Goal: Task Accomplishment & Management: Manage account settings

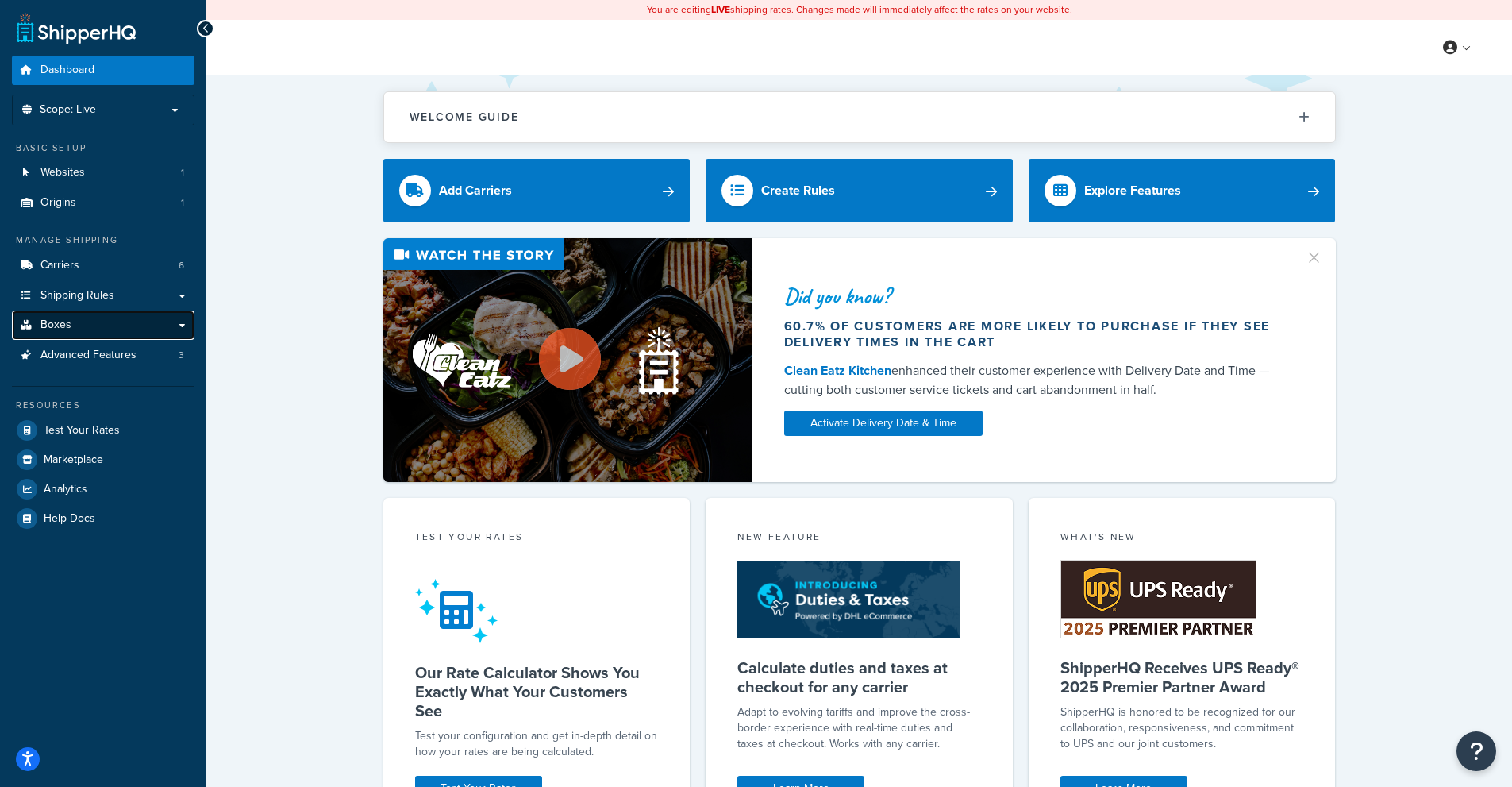
click at [68, 321] on span "Boxes" at bounding box center [56, 324] width 31 height 13
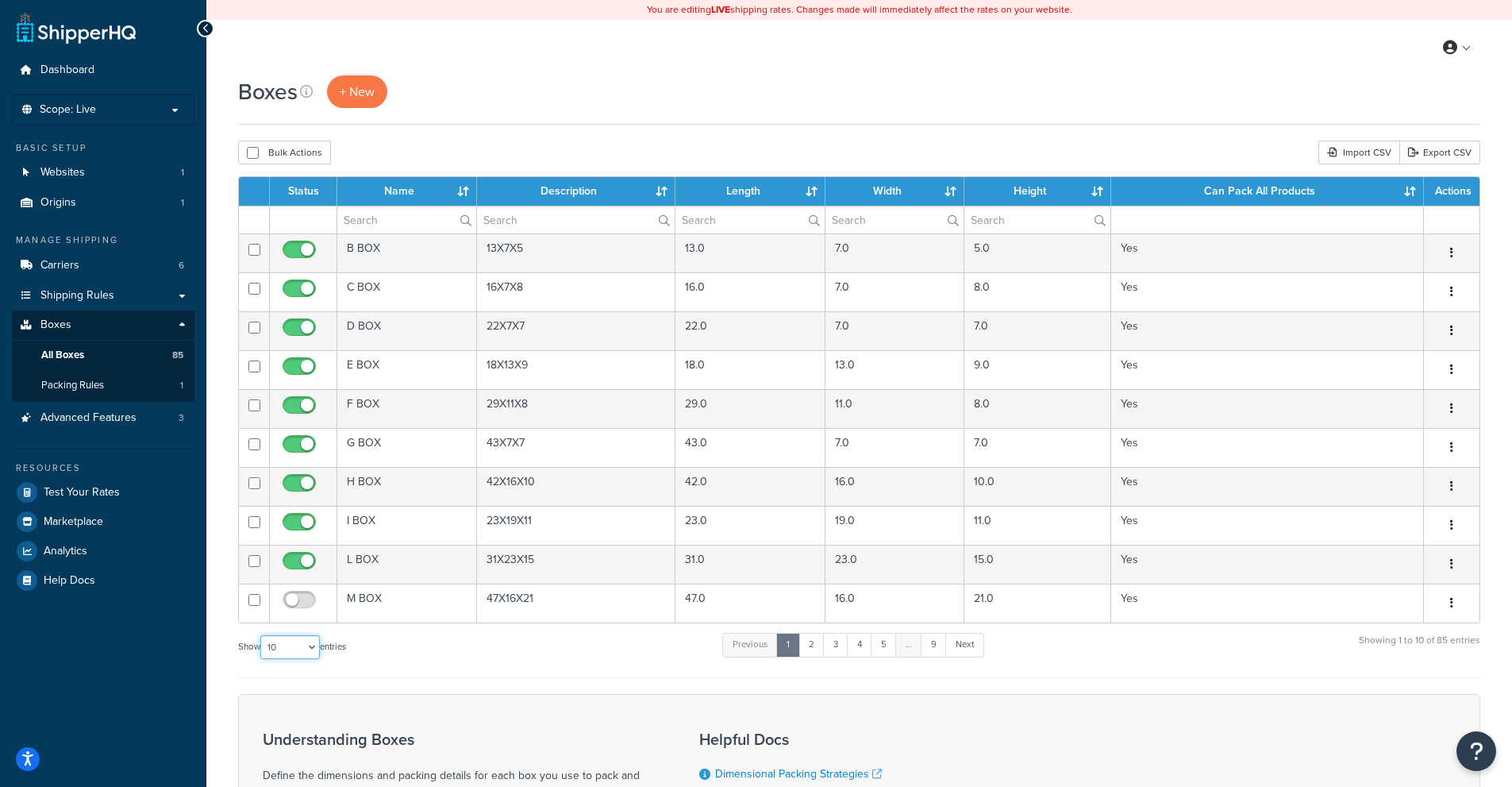
click at [298, 645] on select "10 15 25 50 100 1000" at bounding box center [290, 647] width 60 height 24
select select "1000"
click at [262, 636] on select "10 15 25 50 100 1000" at bounding box center [290, 647] width 60 height 24
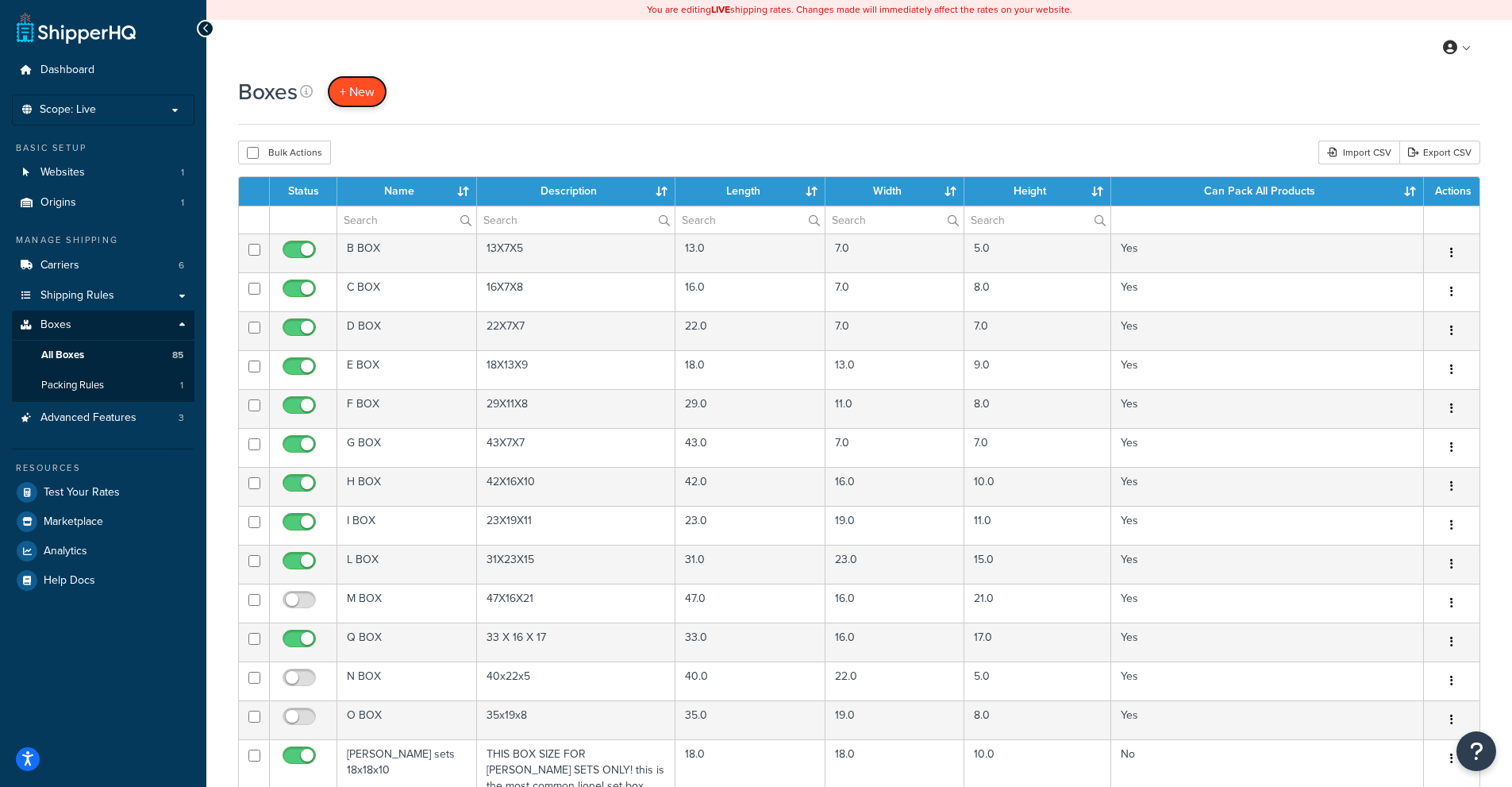
click at [330, 86] on link "+ New" at bounding box center [357, 91] width 60 height 33
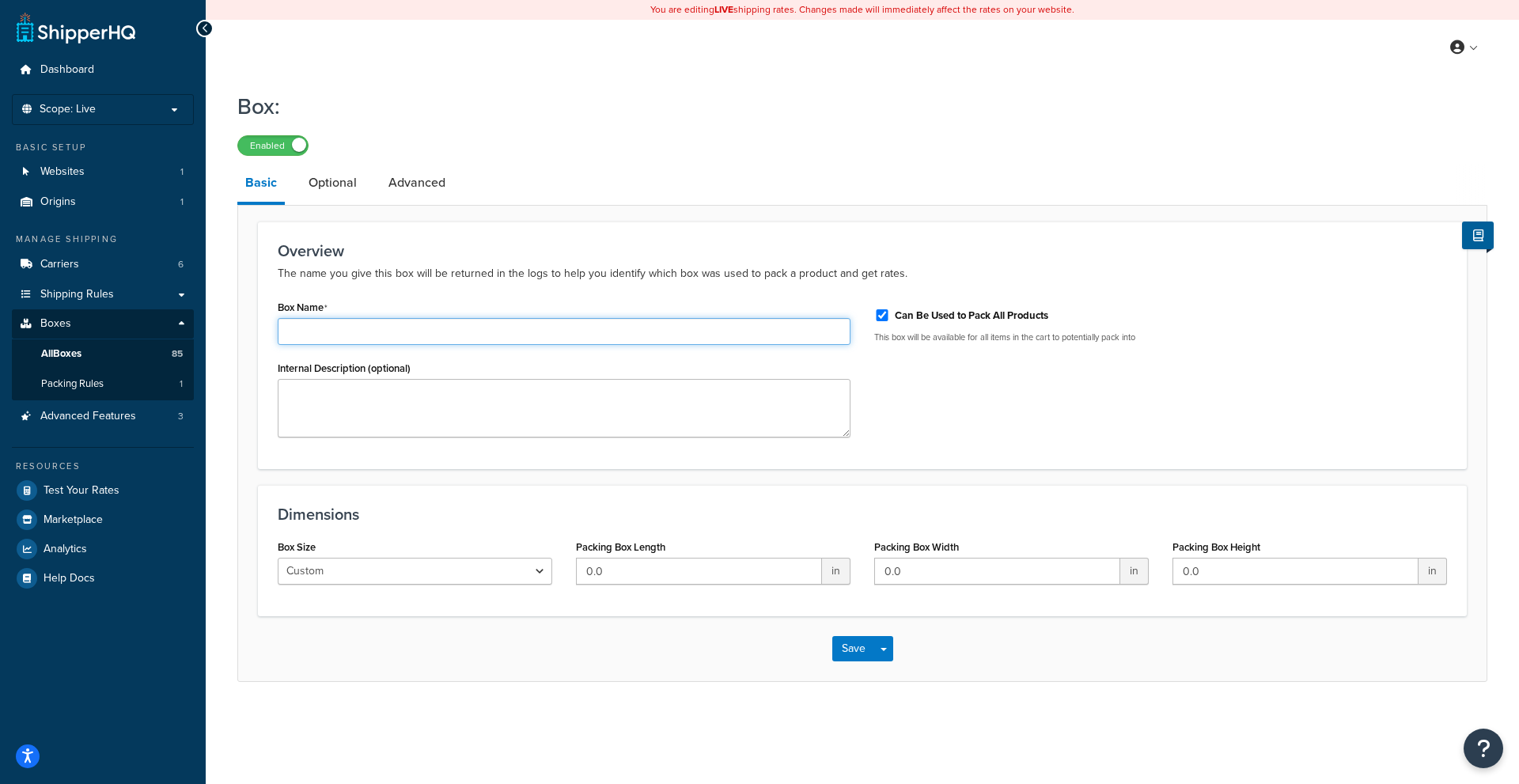
click at [338, 338] on input "Box Name" at bounding box center [564, 331] width 573 height 27
type input "NEW E"
type textarea "19x15x10"
click at [682, 578] on input "0.0" at bounding box center [699, 571] width 246 height 27
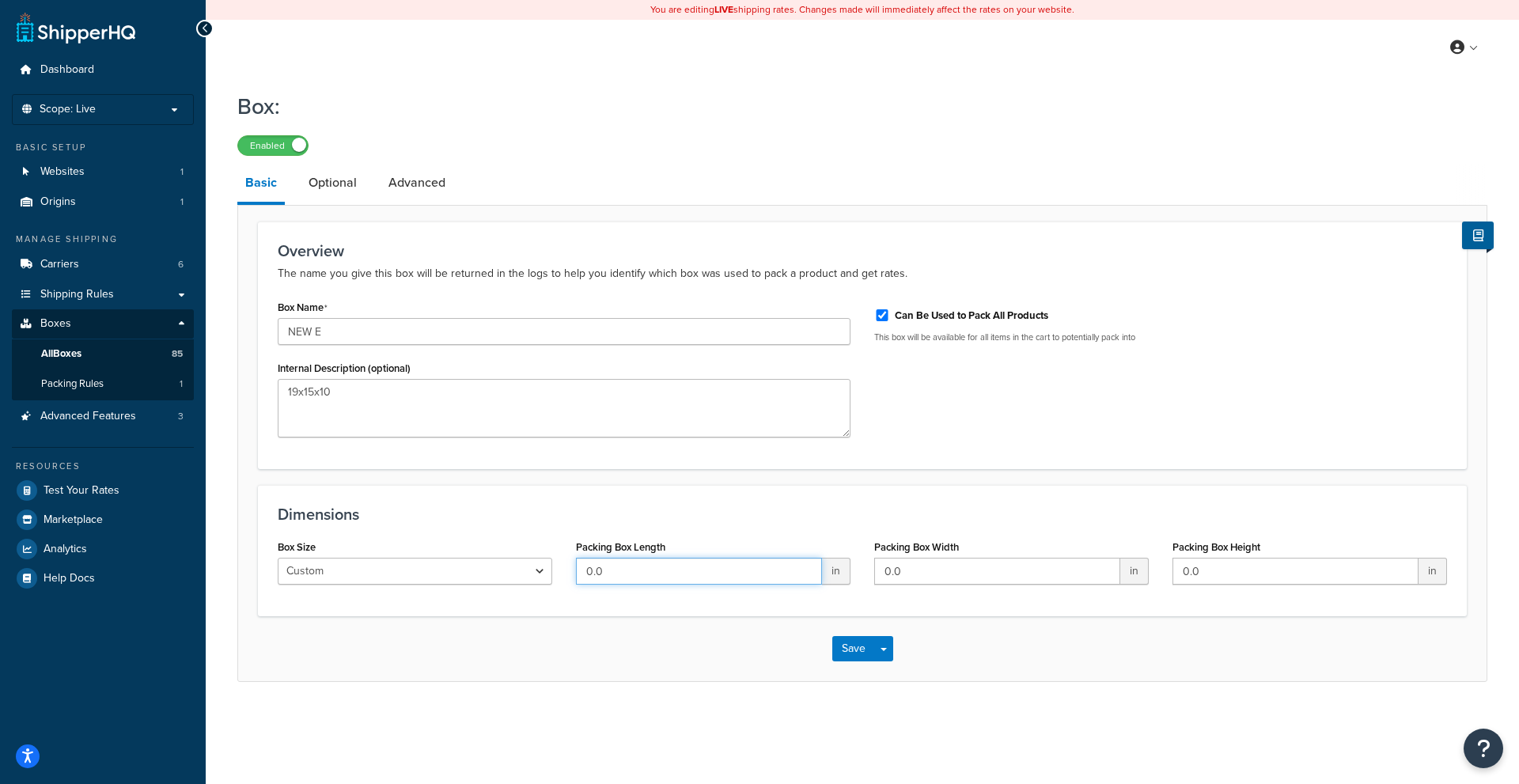
click at [682, 578] on input "0.0" at bounding box center [699, 571] width 246 height 27
type input "19"
type input "15"
type input "10"
click at [321, 192] on link "Optional" at bounding box center [333, 182] width 64 height 38
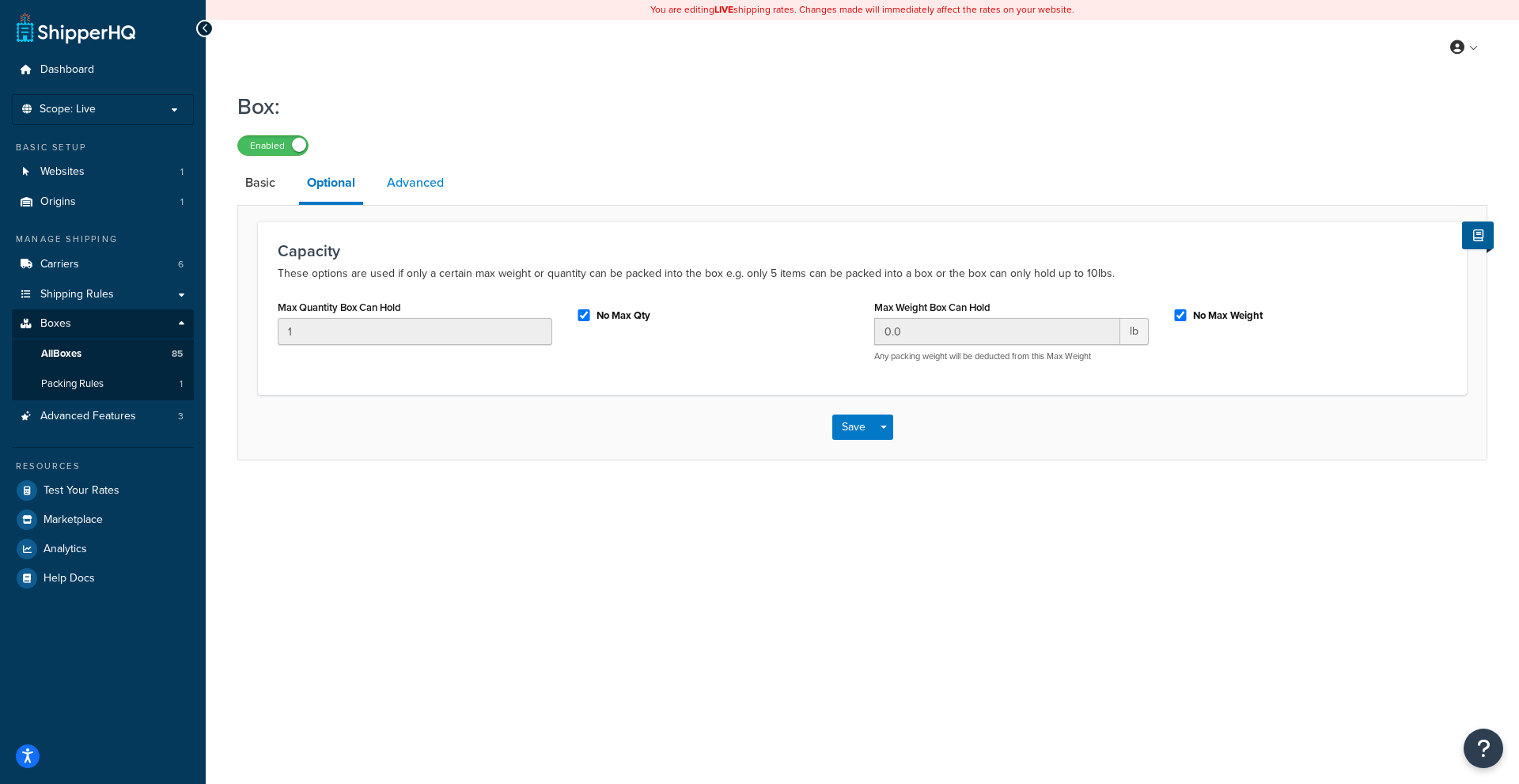
drag, startPoint x: 408, startPoint y: 176, endPoint x: 432, endPoint y: 221, distance: 51.0
click at [408, 175] on link "Advanced" at bounding box center [415, 182] width 73 height 38
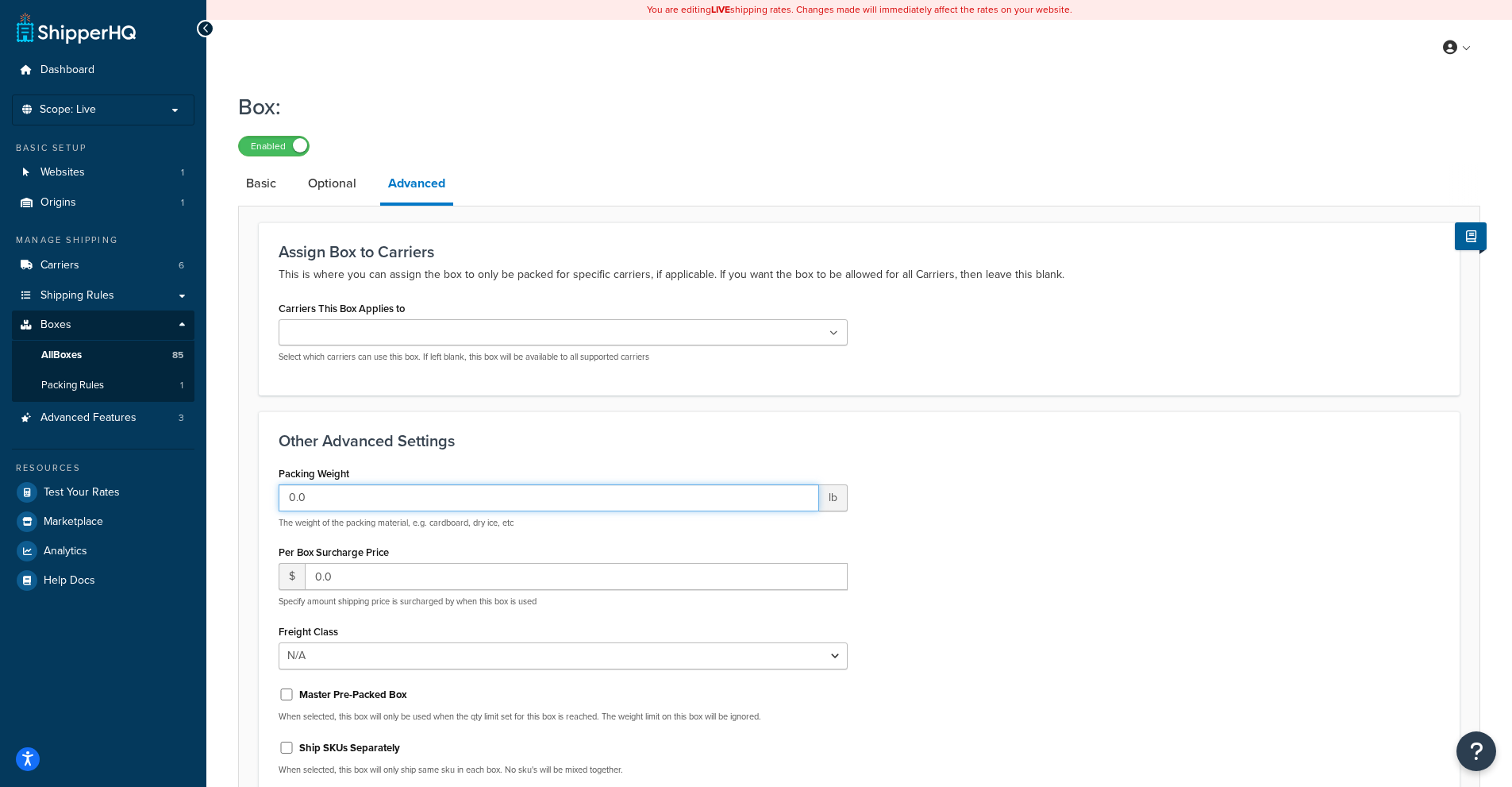
click at [400, 511] on input "0.0" at bounding box center [549, 497] width 541 height 27
type input "1"
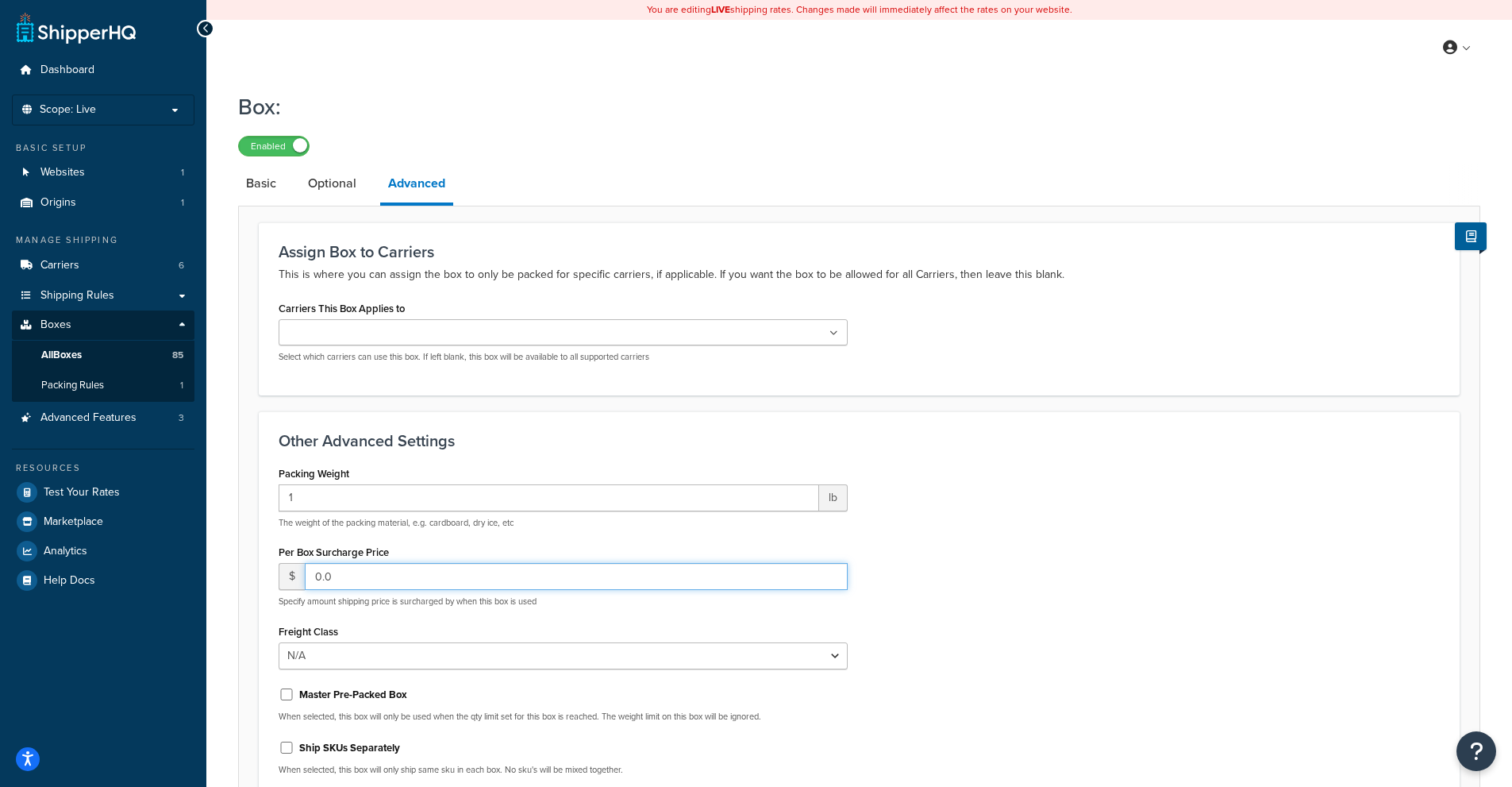
click at [402, 572] on input "0.0" at bounding box center [576, 576] width 543 height 27
click at [402, 572] on input "0.0" at bounding box center [576, 576] width 543 height 27
type input "0"
type input "1.30"
click at [1104, 631] on div "Packing Weight 1 lb The weight of the packing material, e.g. cardboard, dry ice…" at bounding box center [859, 624] width 1185 height 326
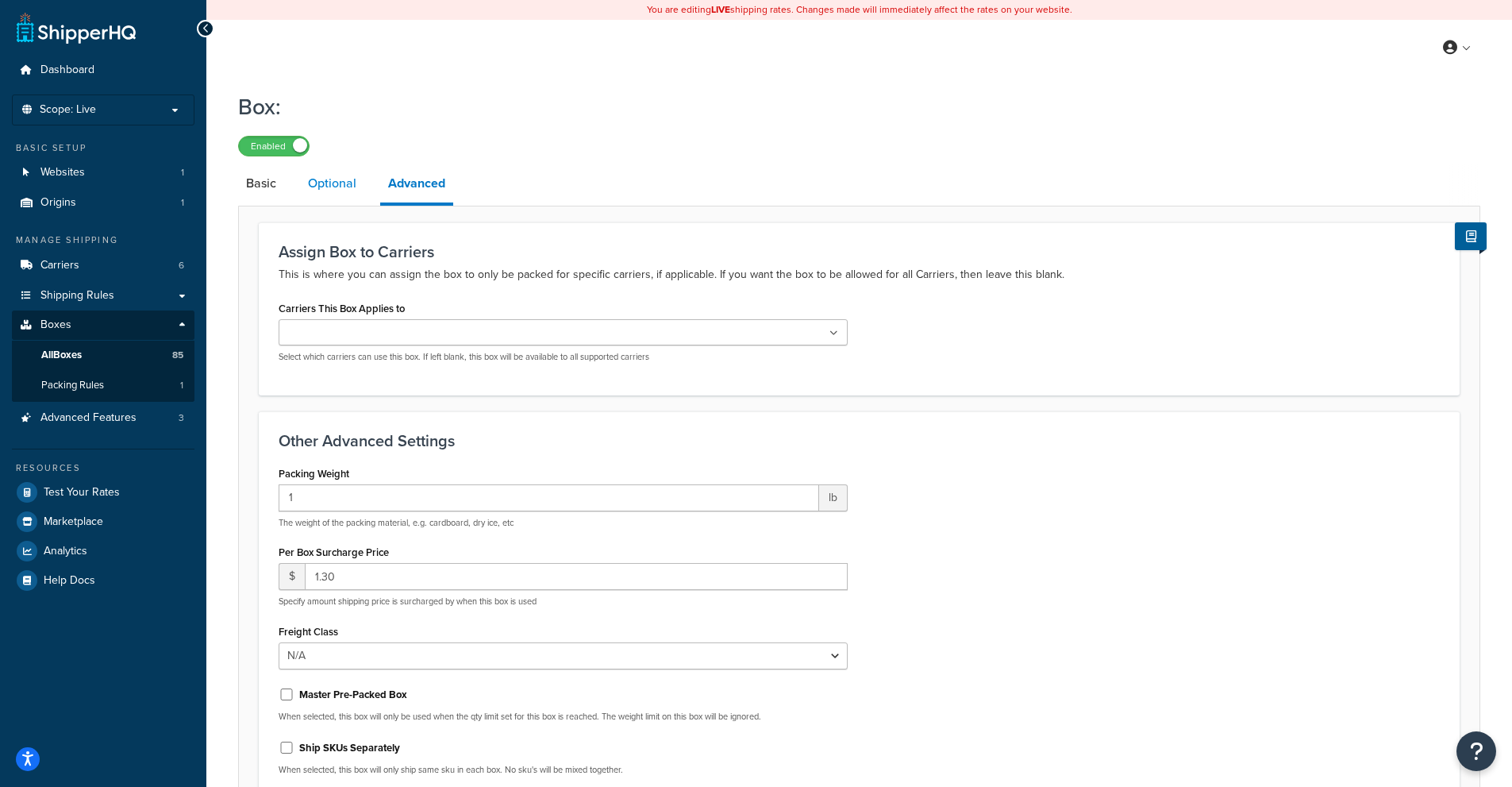
click at [340, 190] on link "Optional" at bounding box center [332, 183] width 64 height 38
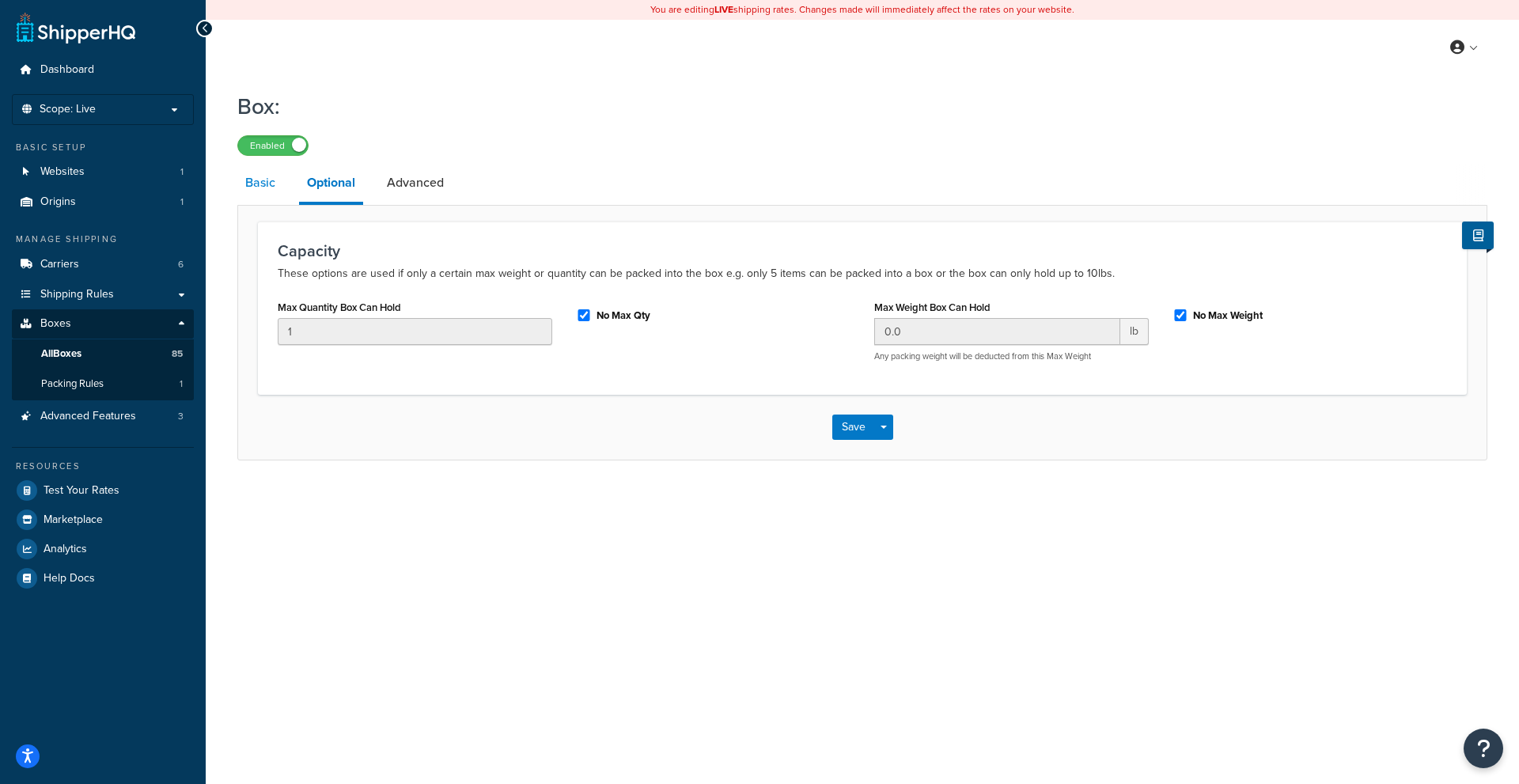
click at [270, 181] on link "Basic" at bounding box center [260, 182] width 46 height 38
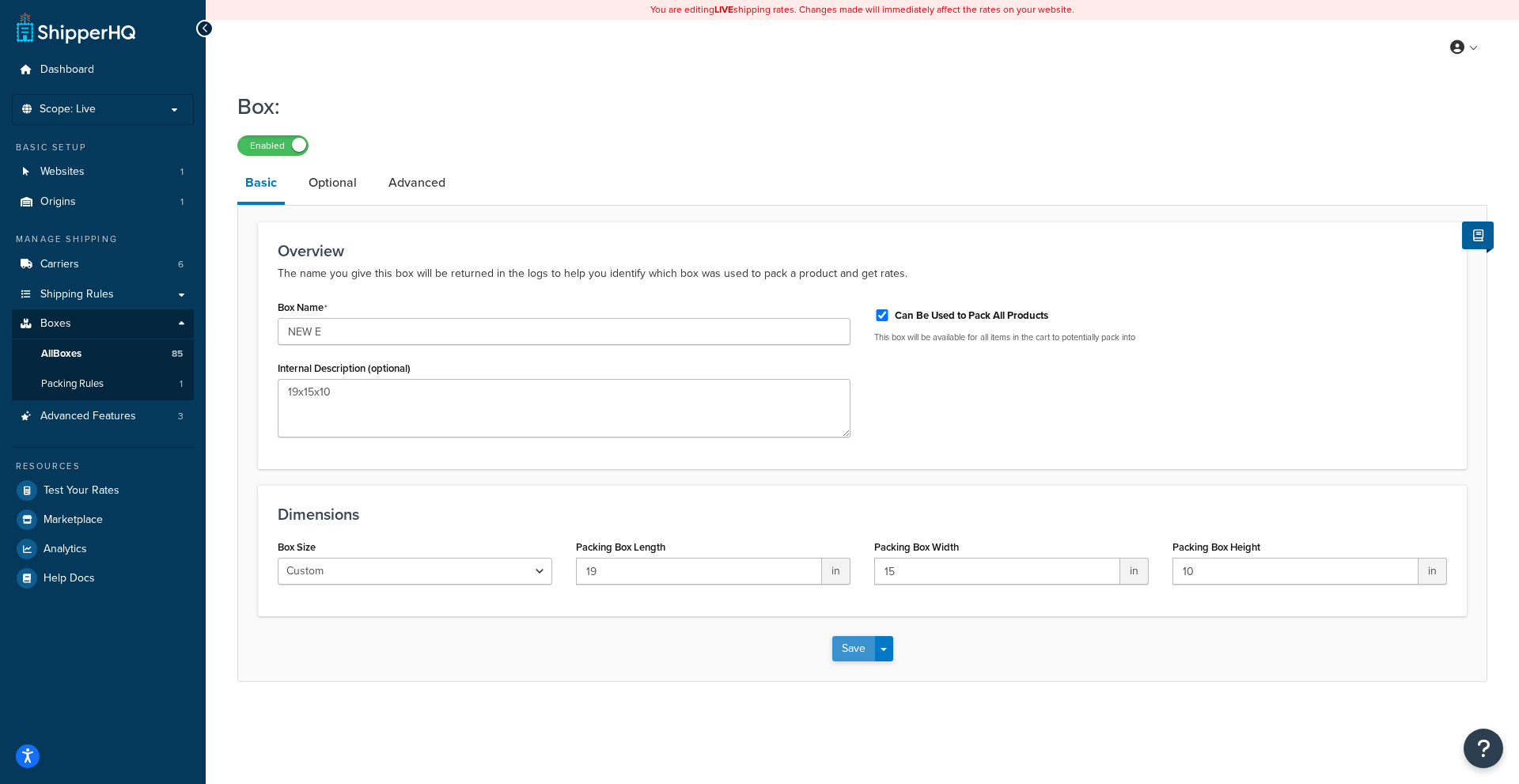
click at [845, 657] on button "Save" at bounding box center [853, 648] width 42 height 26
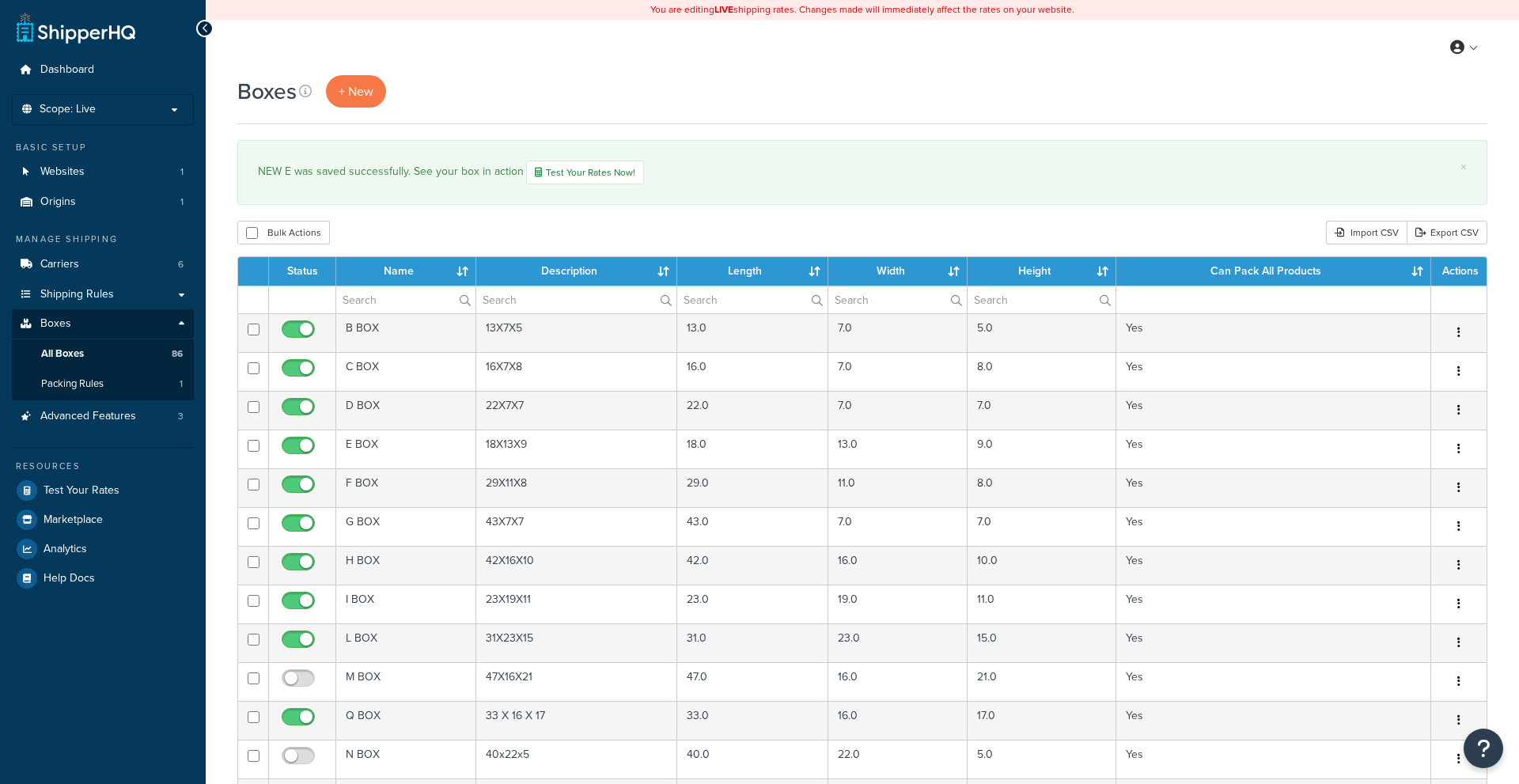
select select "1000"
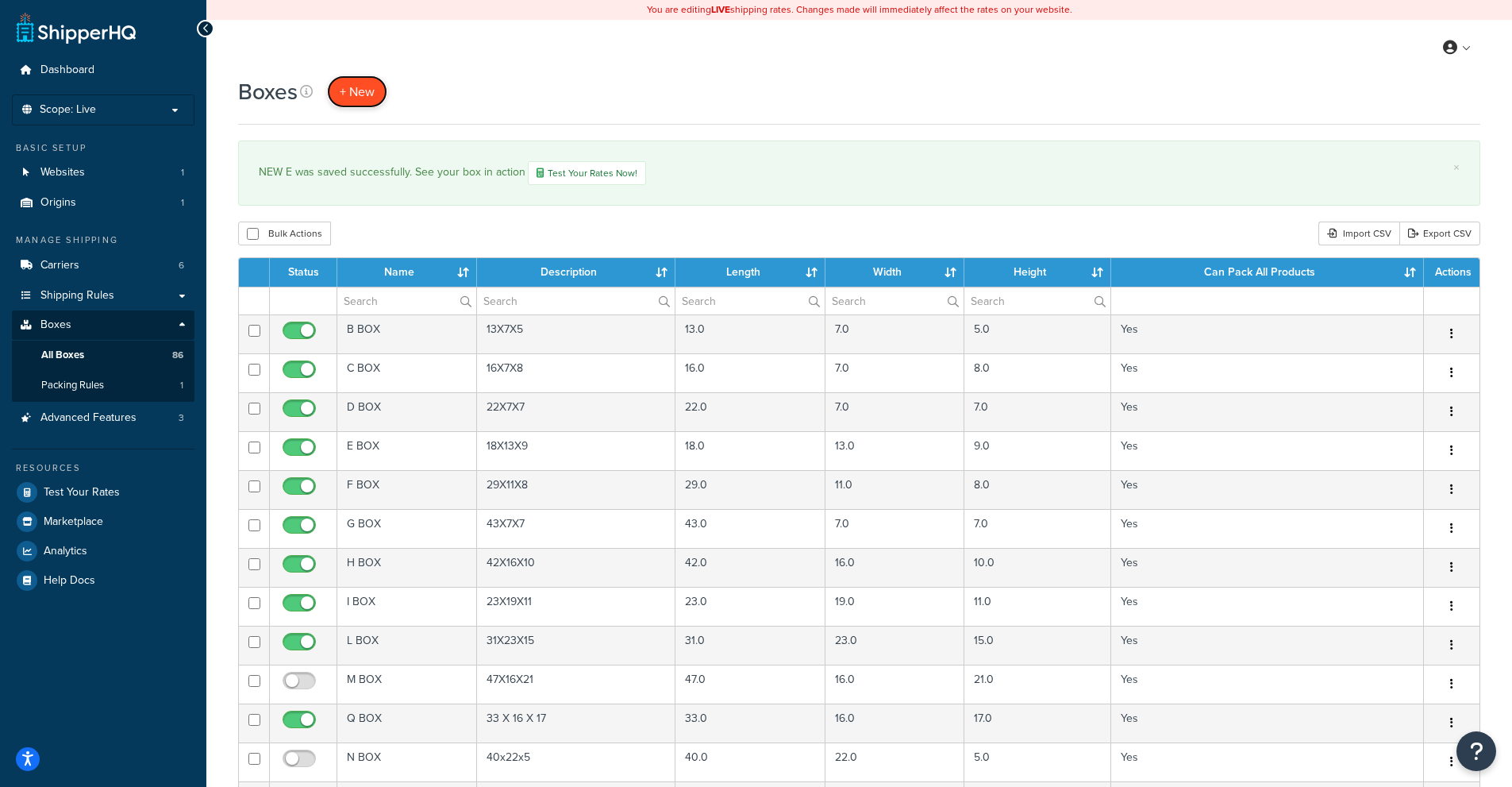
click at [359, 91] on span "+ New" at bounding box center [356, 91] width 35 height 19
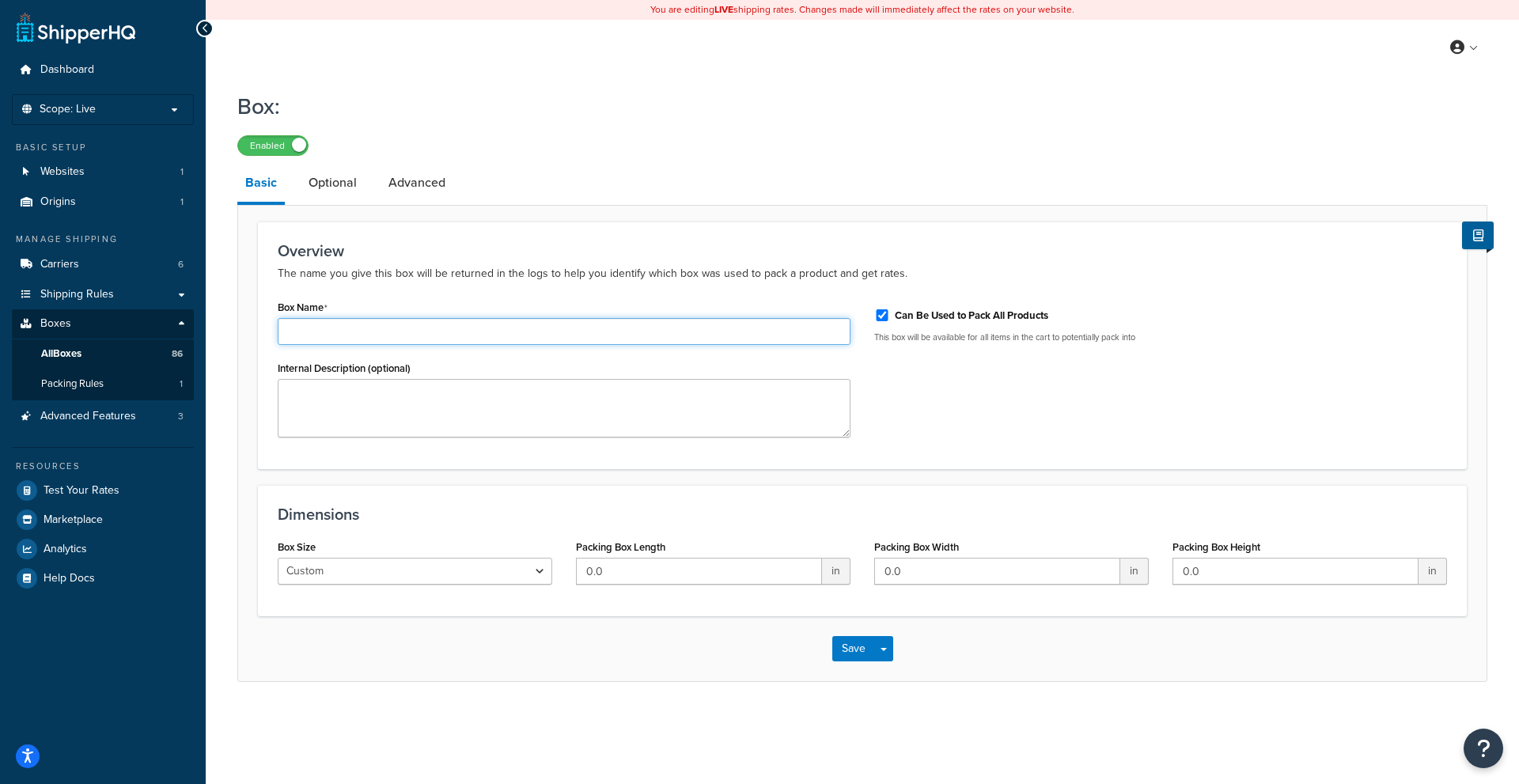
click at [342, 321] on input "Box Name" at bounding box center [564, 331] width 573 height 27
type input "NEW E CUT"
click at [373, 412] on textarea "Internal Description (optional)" at bounding box center [564, 408] width 573 height 58
click at [636, 578] on input "0.0" at bounding box center [699, 571] width 246 height 27
click at [635, 578] on input "0.0" at bounding box center [699, 571] width 246 height 27
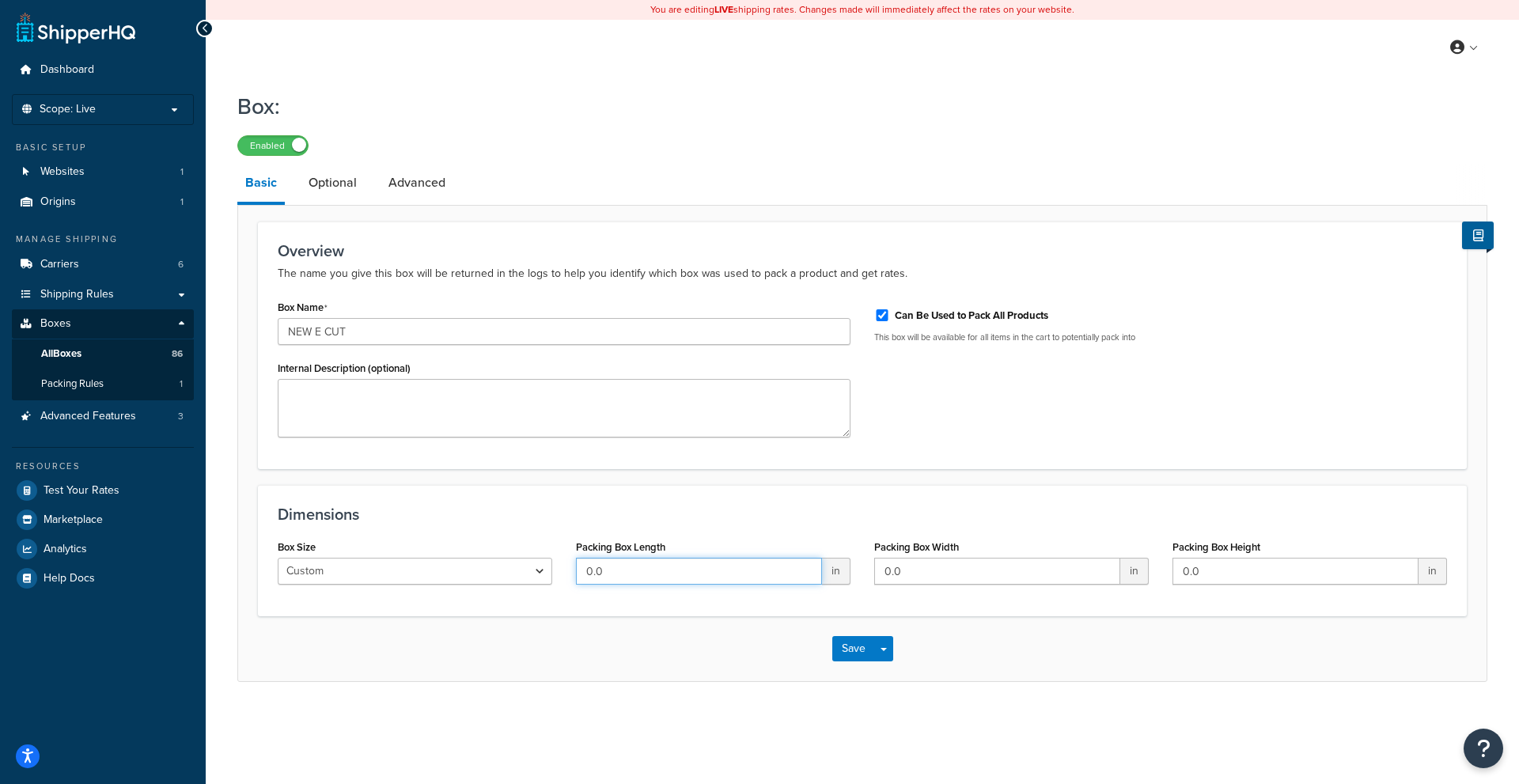
click at [633, 577] on input "0.0" at bounding box center [699, 571] width 246 height 27
type input "19"
type input "15"
type input "5"
click at [609, 429] on textarea "Internal Description (optional)" at bounding box center [564, 408] width 573 height 58
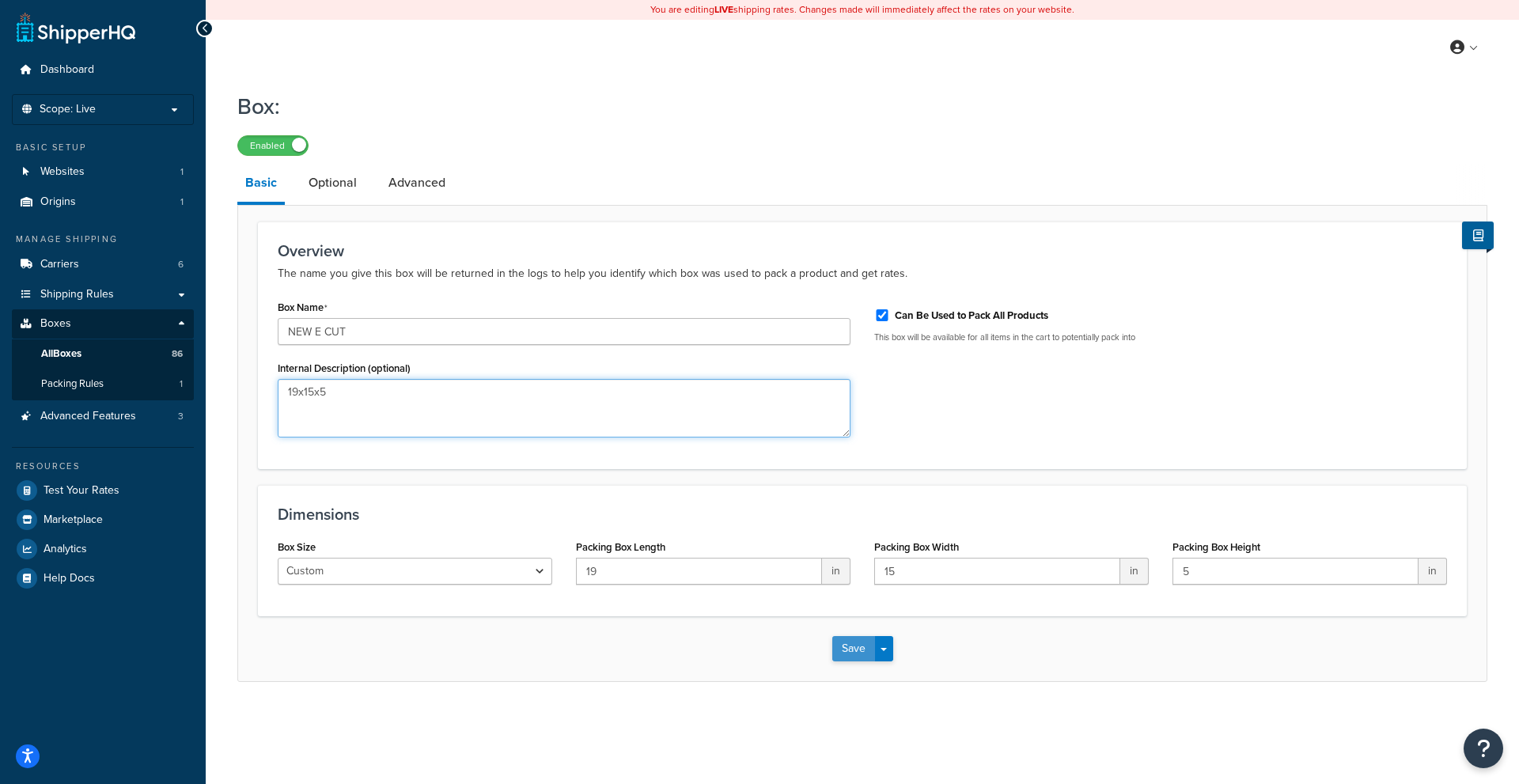
type textarea "19x15x5"
click at [854, 653] on button "Save" at bounding box center [853, 648] width 42 height 26
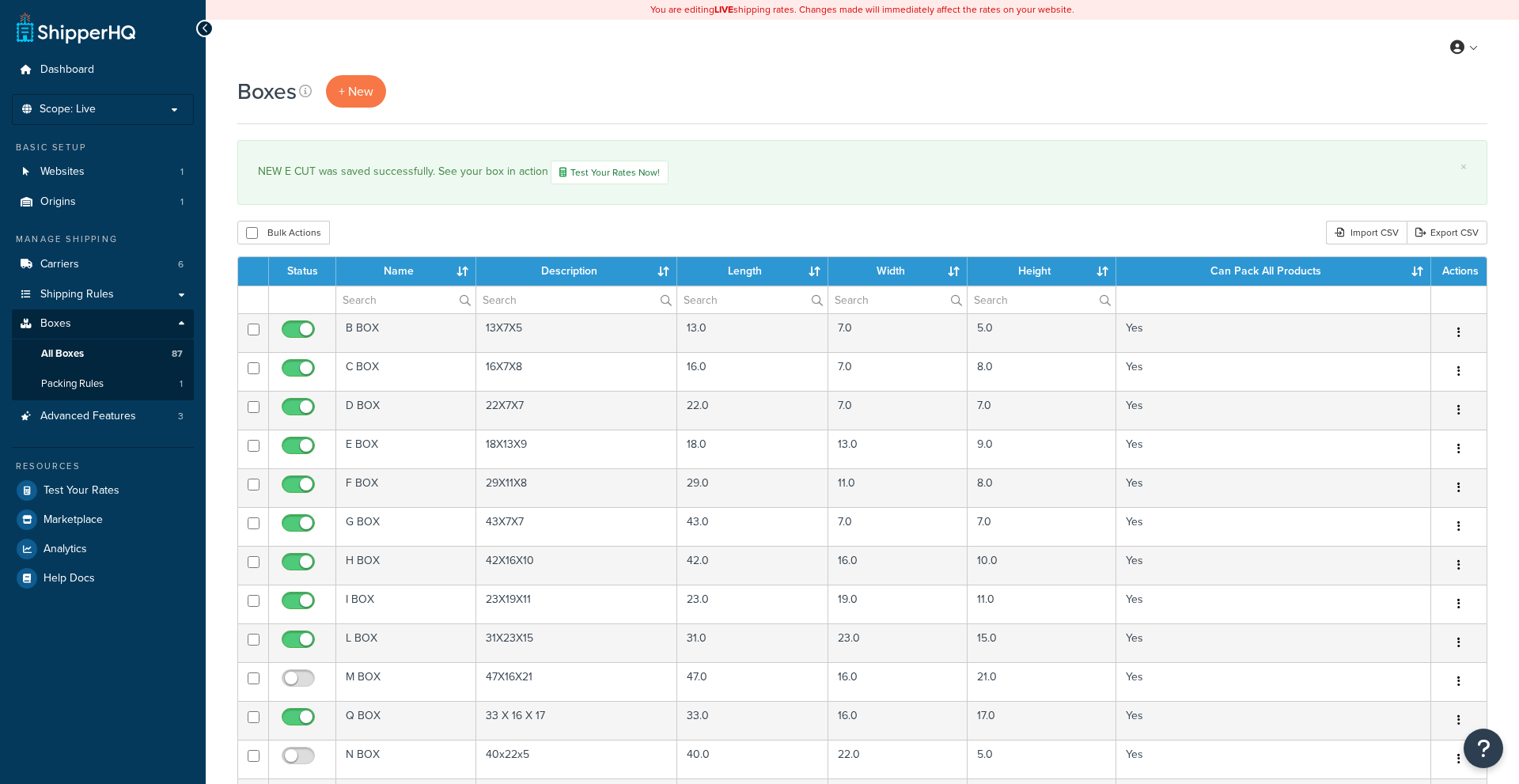
select select "1000"
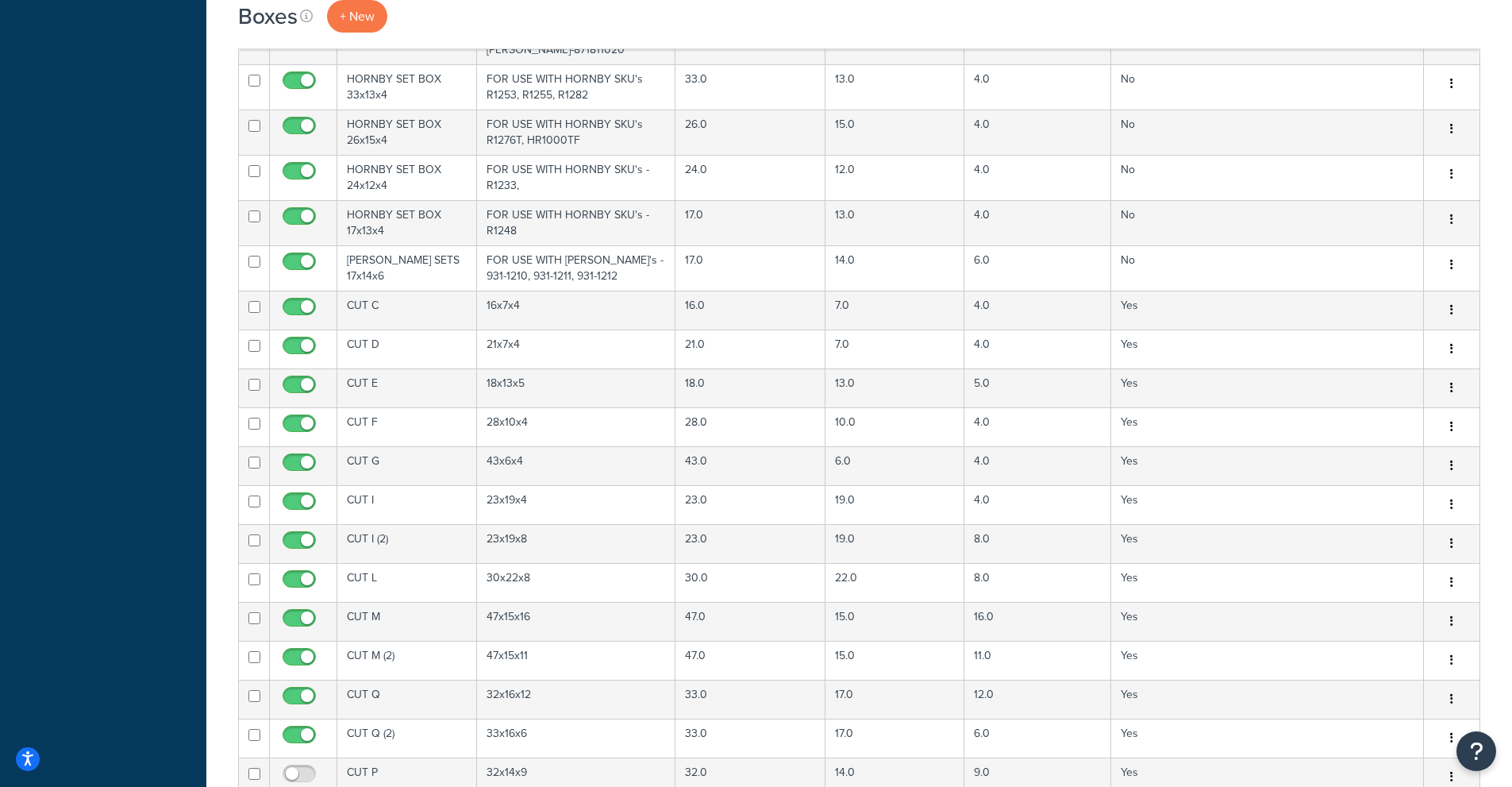
scroll to position [3772, 0]
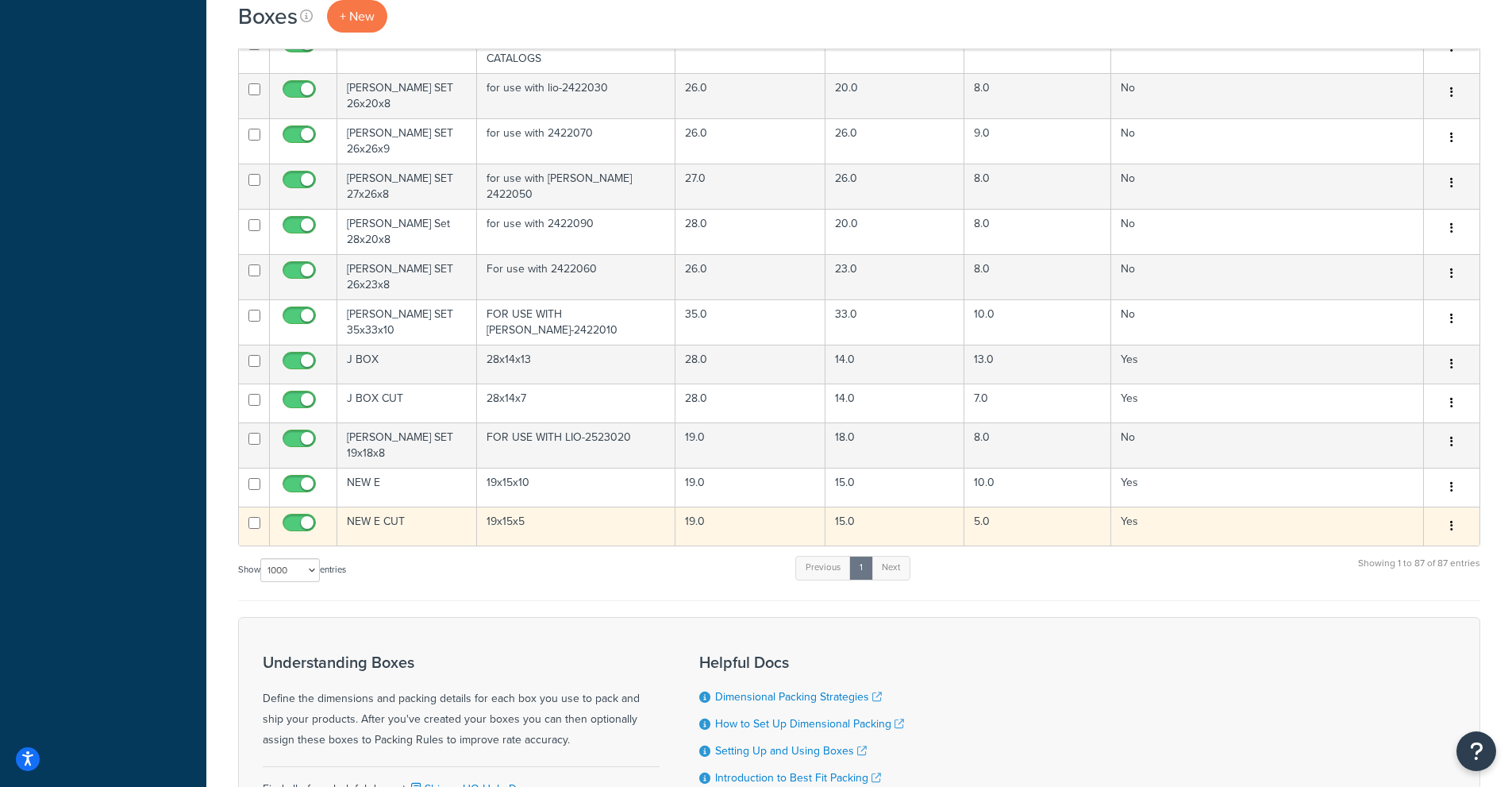
click at [1451, 520] on icon "button" at bounding box center [1452, 525] width 4 height 12
click at [1414, 540] on link "Edit" at bounding box center [1399, 556] width 125 height 33
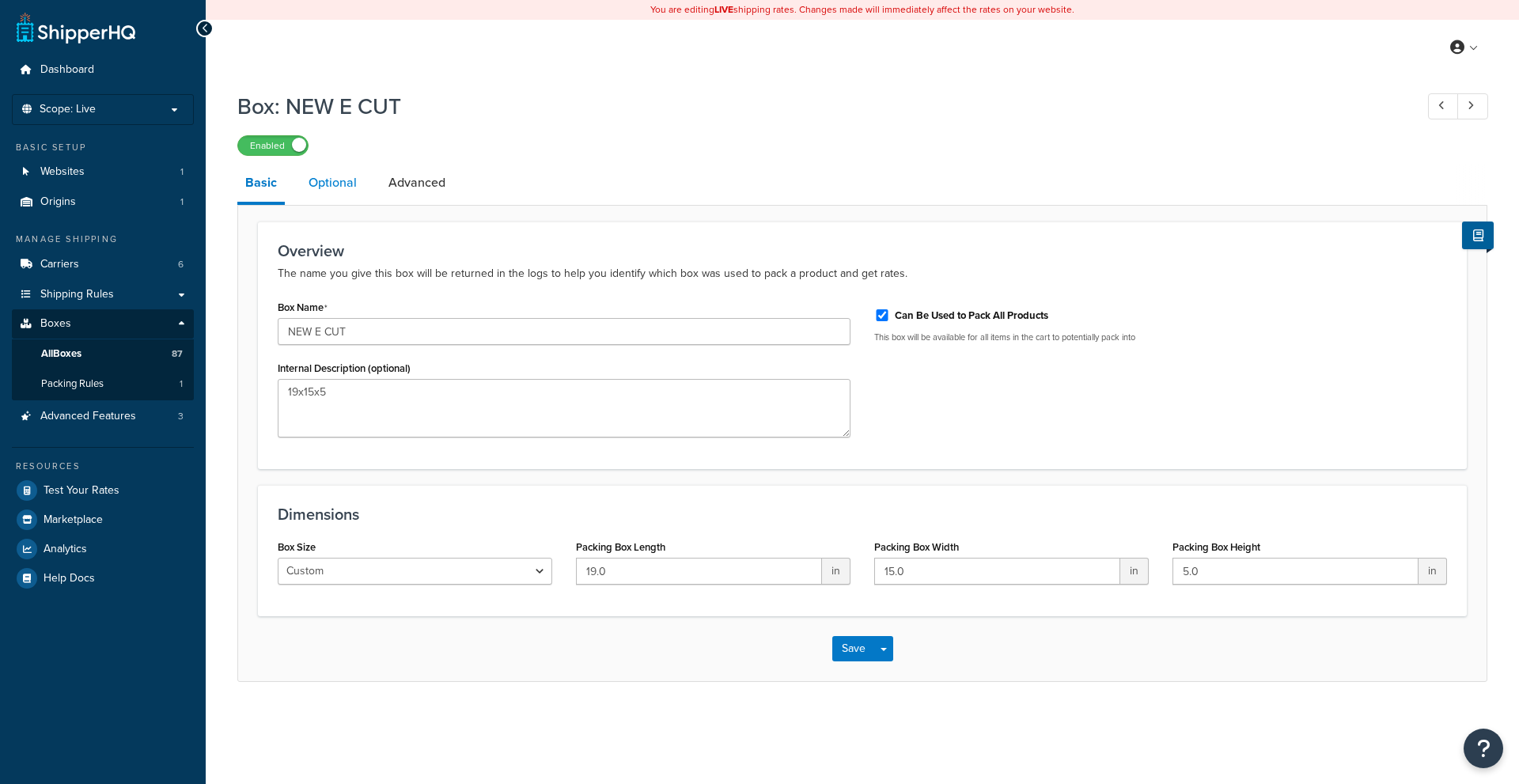
click at [324, 166] on link "Optional" at bounding box center [333, 182] width 64 height 38
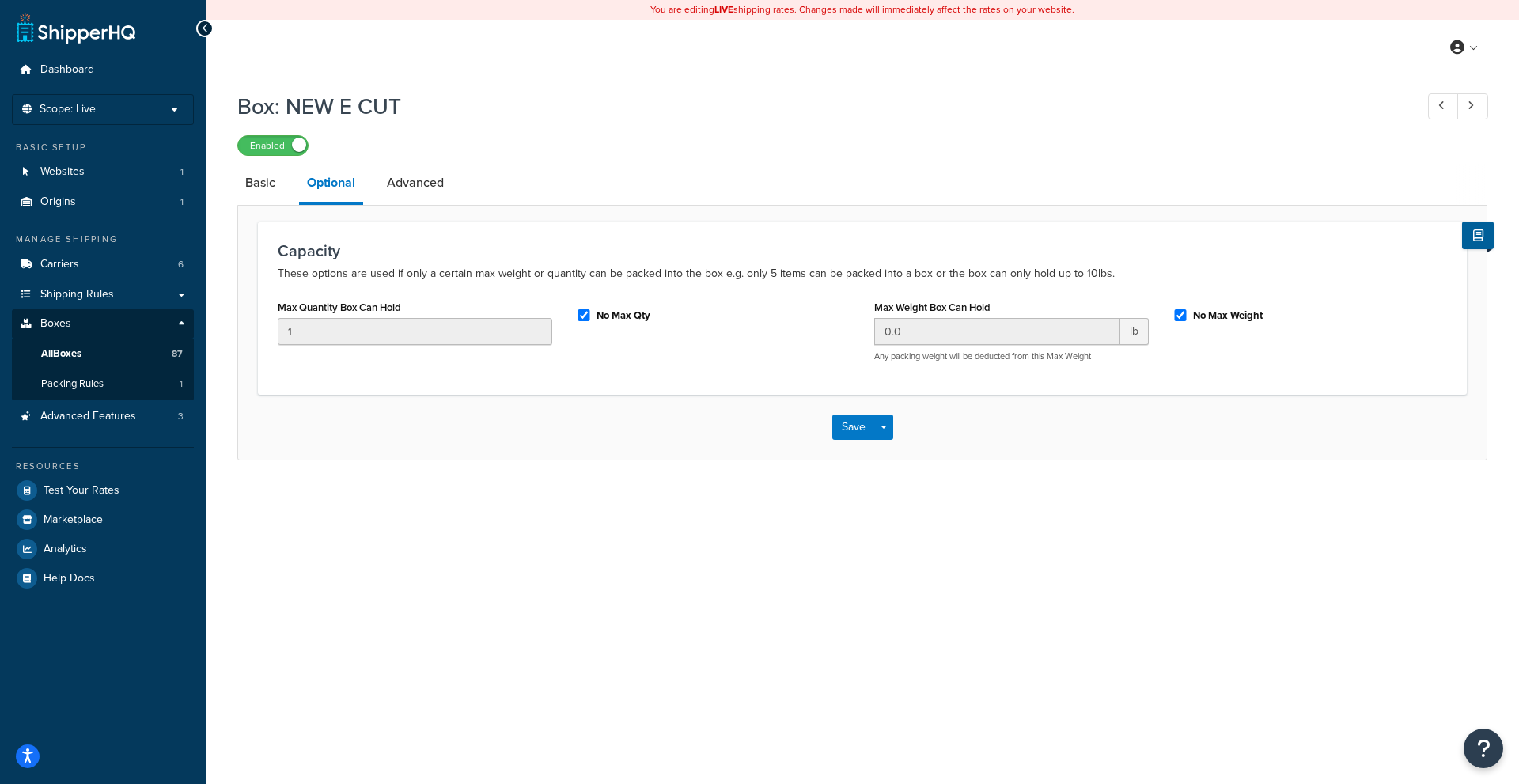
click at [454, 192] on li "Advanced" at bounding box center [423, 182] width 89 height 38
click at [417, 193] on link "Advanced" at bounding box center [415, 182] width 73 height 38
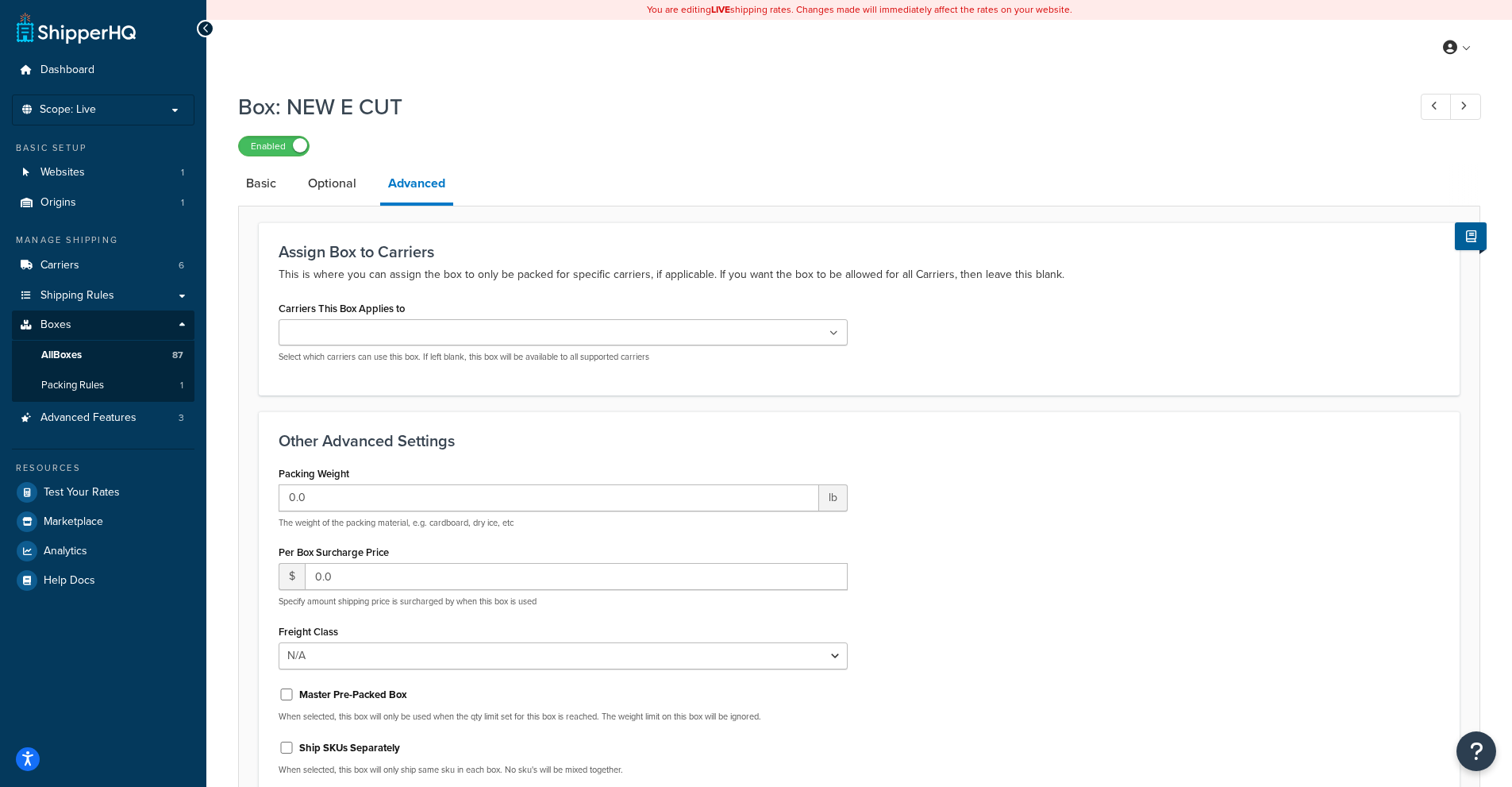
click at [450, 516] on div "0.0 lb The weight of the packing material, e.g. cardboard, dry ice, etc" at bounding box center [563, 506] width 569 height 44
click at [448, 493] on input "0.0" at bounding box center [549, 497] width 541 height 27
click at [448, 492] on input "0.0" at bounding box center [549, 497] width 541 height 27
click at [448, 493] on input "0.0" at bounding box center [549, 497] width 541 height 27
type input "1"
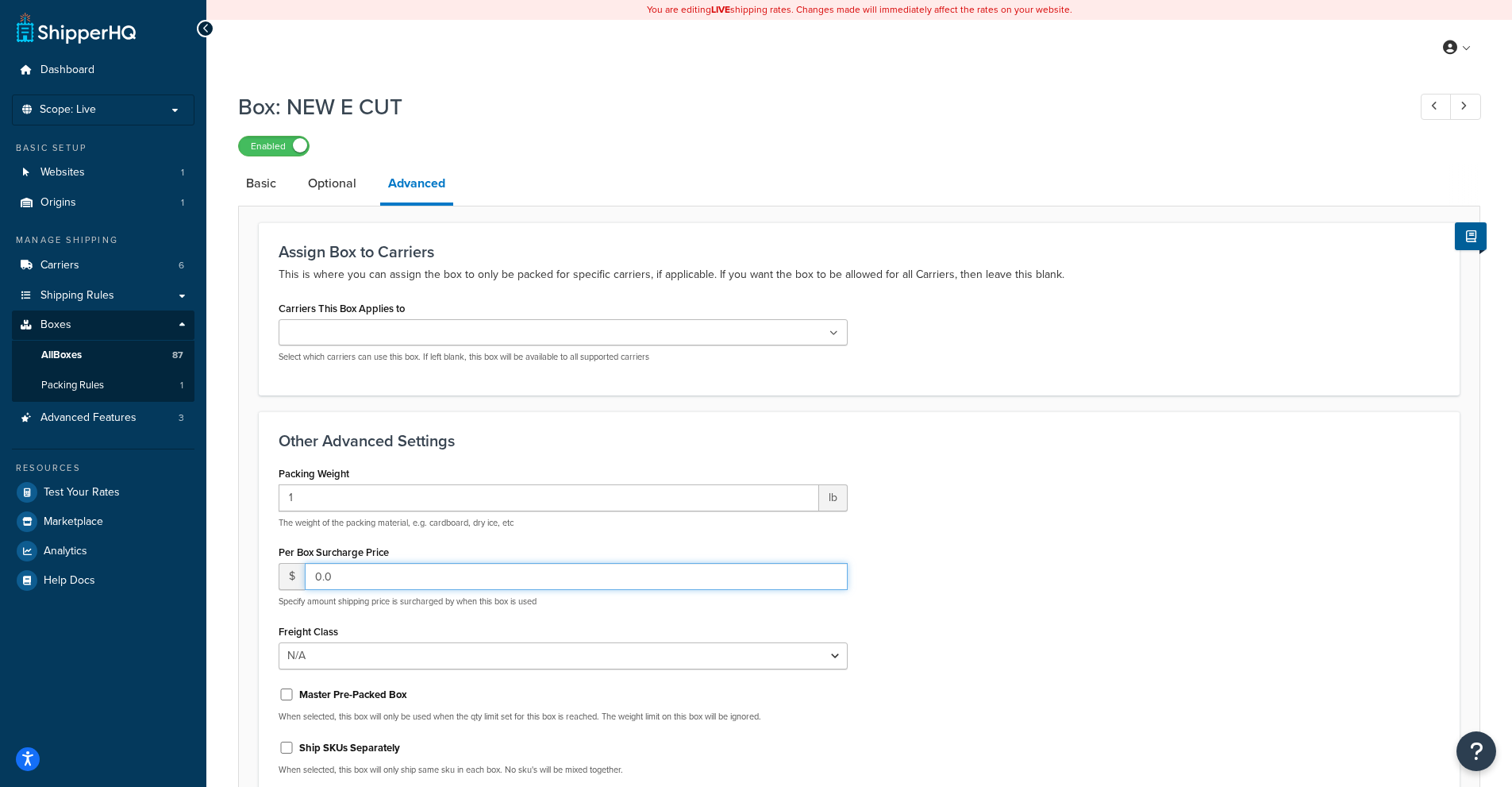
click at [440, 590] on input "0.0" at bounding box center [576, 576] width 543 height 27
type input "1.30"
click at [1158, 517] on div "Packing Weight 1 lb The weight of the packing material, e.g. cardboard, dry ice…" at bounding box center [859, 624] width 1185 height 326
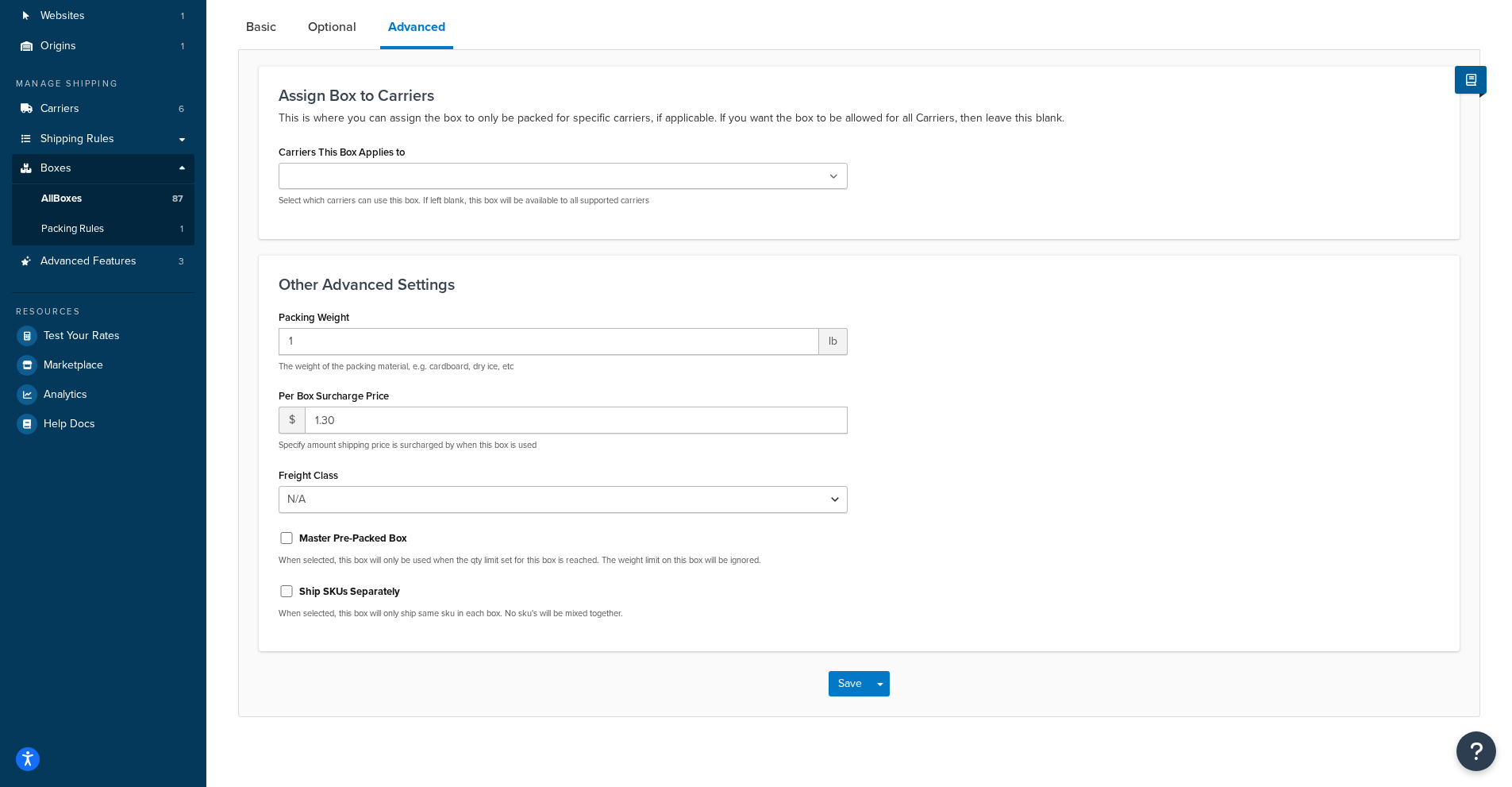
scroll to position [168, 0]
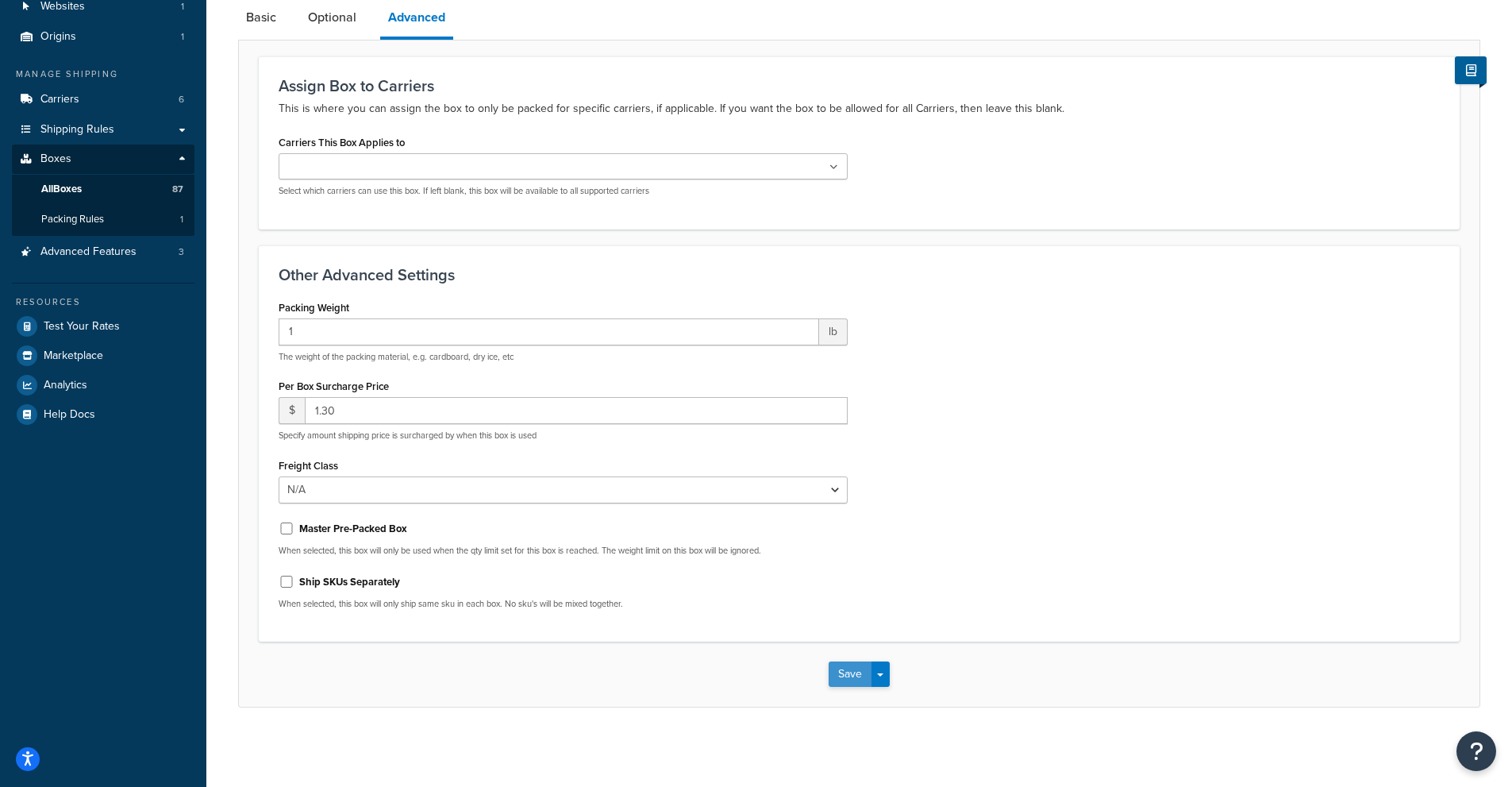
click at [842, 669] on button "Save" at bounding box center [850, 673] width 43 height 26
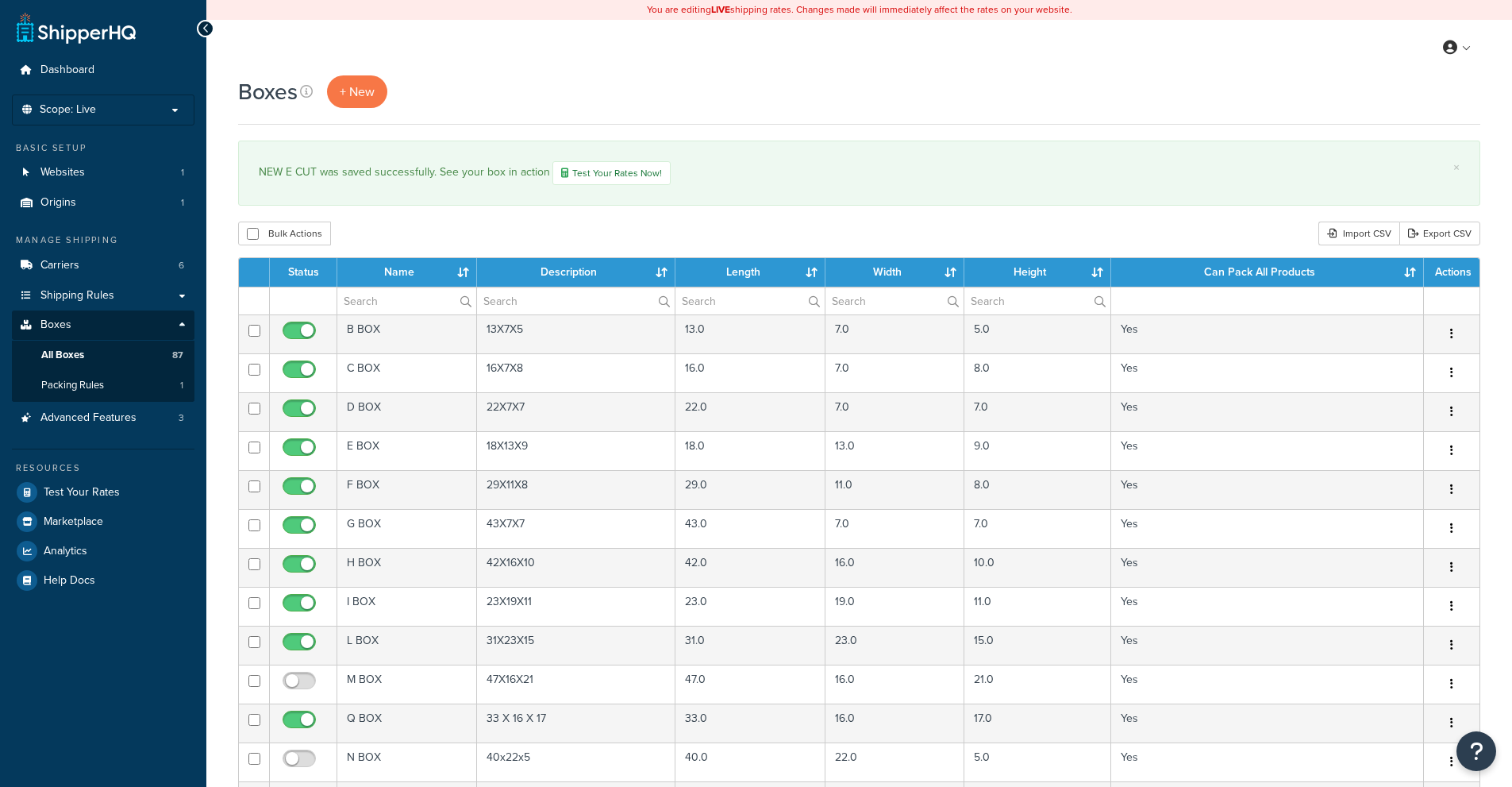
select select "1000"
